Goal: Task Accomplishment & Management: Complete application form

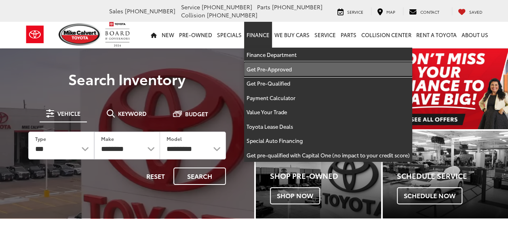
click at [270, 74] on link "Get Pre-Approved" at bounding box center [328, 69] width 168 height 15
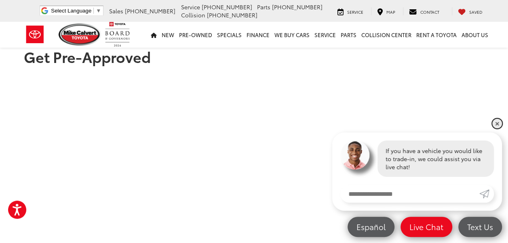
click at [499, 125] on link "✕" at bounding box center [497, 124] width 10 height 10
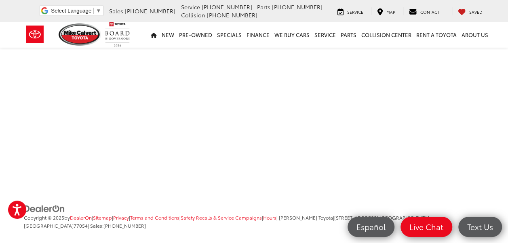
scroll to position [512, 0]
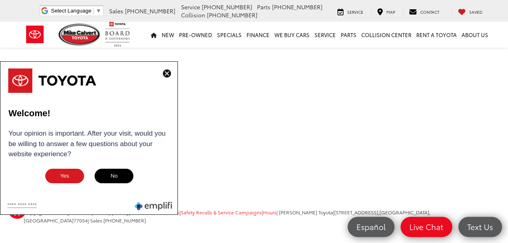
click at [167, 73] on img at bounding box center [167, 74] width 8 height 8
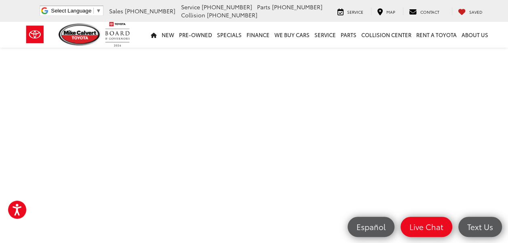
scroll to position [86, 0]
drag, startPoint x: 495, startPoint y: 163, endPoint x: 509, endPoint y: 235, distance: 73.2
click at [508, 157] on html "Accessibility Screen-Reader Guide, Feedback, and Issue Reporting | New window M…" at bounding box center [254, 35] width 508 height 243
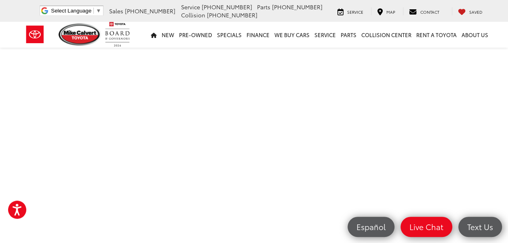
scroll to position [462, 0]
